Goal: Use online tool/utility: Utilize a website feature to perform a specific function

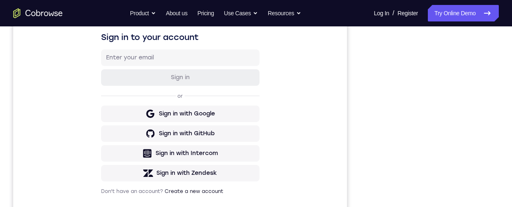
scroll to position [170, 0]
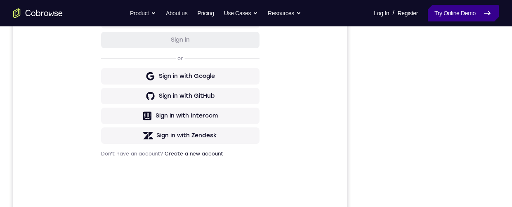
click at [492, 9] on icon at bounding box center [487, 13] width 10 height 10
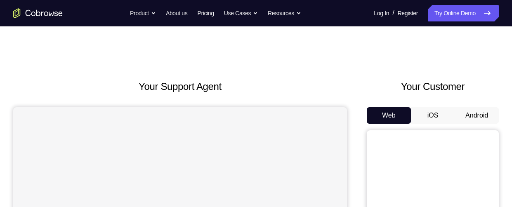
click at [476, 111] on button "Android" at bounding box center [477, 115] width 44 height 17
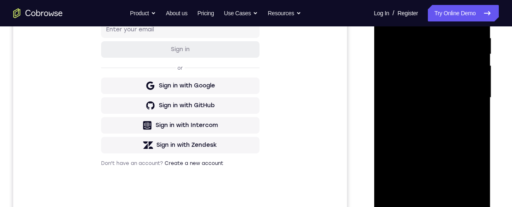
scroll to position [172, 0]
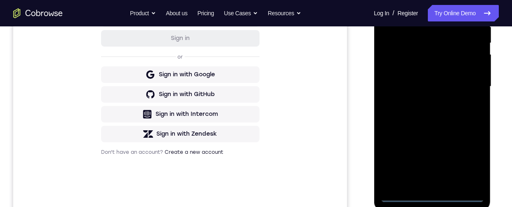
click at [432, 198] on div at bounding box center [432, 86] width 104 height 231
click at [469, 158] on div at bounding box center [432, 86] width 104 height 231
click at [418, 8] on div at bounding box center [432, 86] width 104 height 231
click at [420, 63] on div at bounding box center [432, 86] width 104 height 231
click at [432, 186] on div at bounding box center [432, 86] width 104 height 231
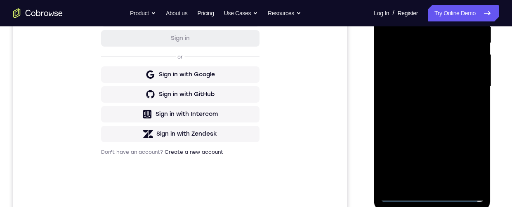
scroll to position [157, 0]
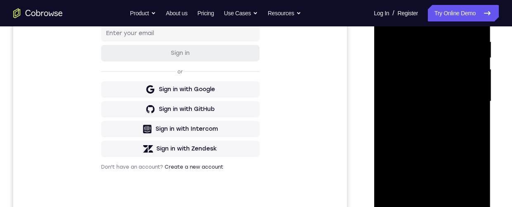
click at [430, 191] on div at bounding box center [432, 101] width 104 height 231
click at [443, 134] on div at bounding box center [432, 101] width 104 height 231
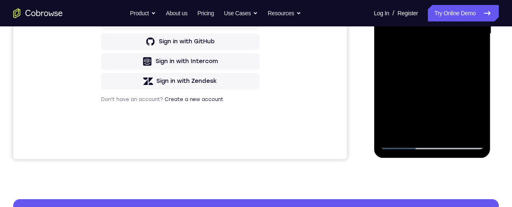
scroll to position [0, 0]
